Goal: Task Accomplishment & Management: Complete application form

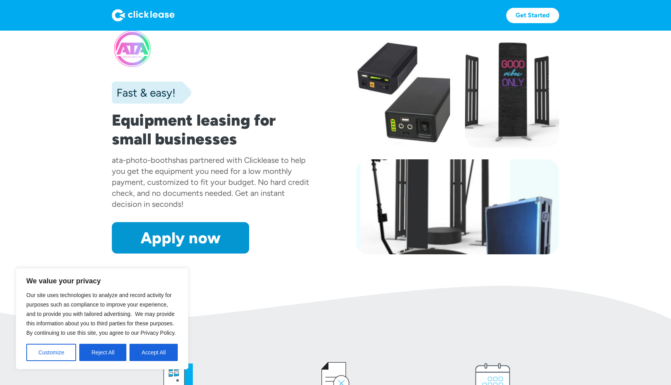
scroll to position [38, 0]
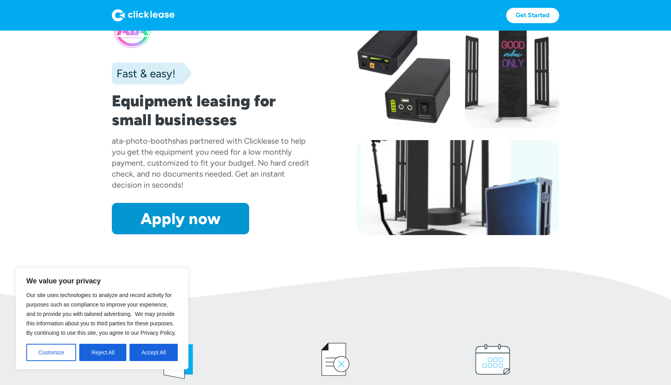
drag, startPoint x: 147, startPoint y: 350, endPoint x: 153, endPoint y: 328, distance: 22.4
click at [147, 350] on button "Accept All" at bounding box center [153, 352] width 48 height 17
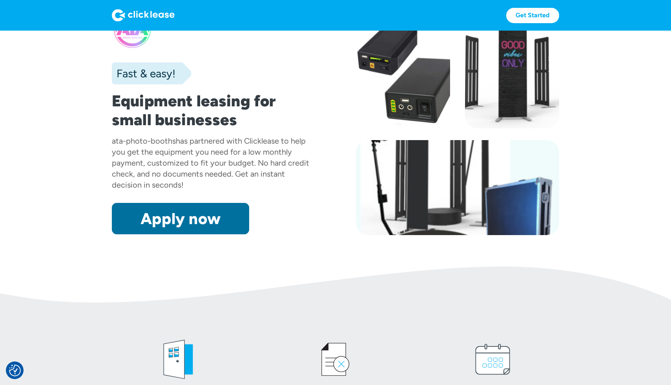
click at [187, 215] on link "Apply now" at bounding box center [180, 218] width 137 height 31
